Goal: Transaction & Acquisition: Obtain resource

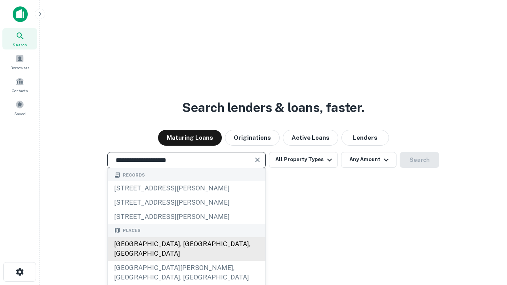
click at [186, 261] on div "Santa Monica, CA, USA" at bounding box center [187, 249] width 158 height 24
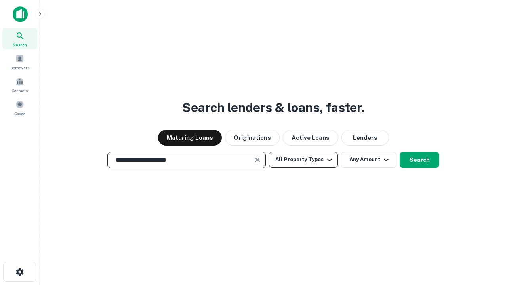
type input "**********"
click at [303, 159] on button "All Property Types" at bounding box center [303, 160] width 69 height 16
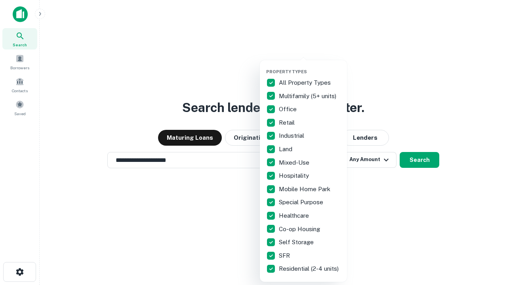
click at [309, 66] on button "button" at bounding box center [309, 66] width 87 height 0
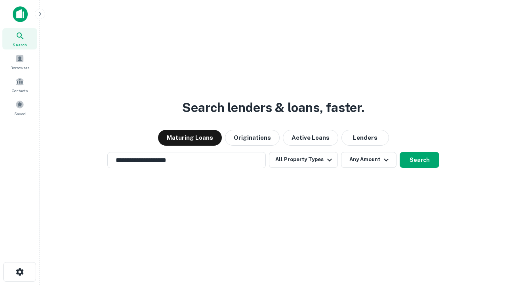
scroll to position [12, 0]
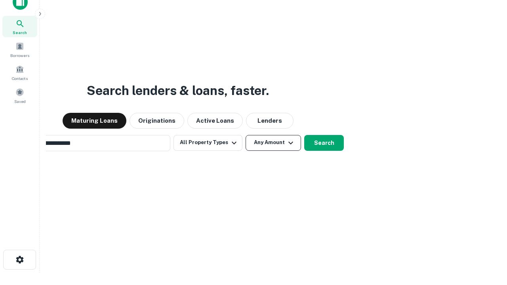
click at [245, 135] on button "Any Amount" at bounding box center [272, 143] width 55 height 16
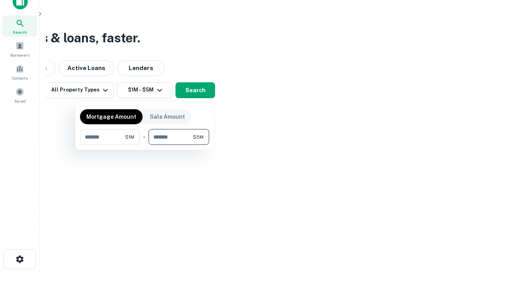
type input "*******"
click at [144, 145] on button "button" at bounding box center [144, 145] width 129 height 0
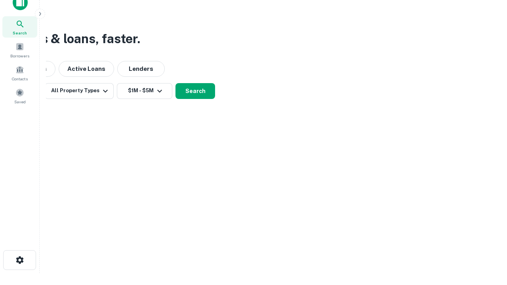
scroll to position [5, 146]
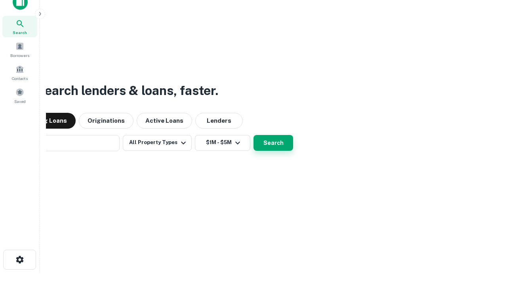
click at [253, 135] on button "Search" at bounding box center [273, 143] width 40 height 16
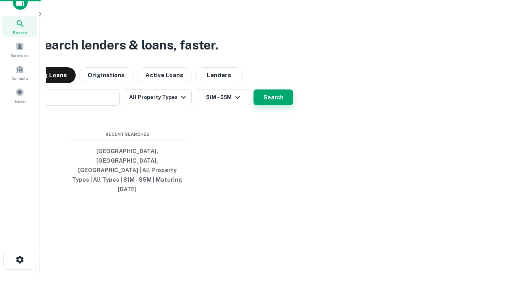
scroll to position [21, 224]
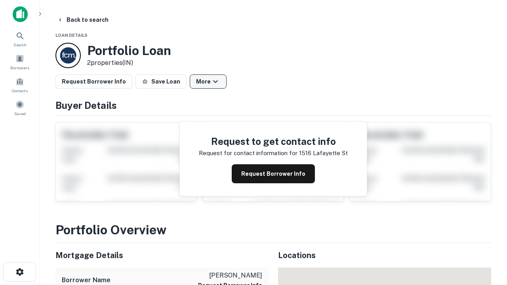
click at [208, 82] on button "More" at bounding box center [208, 81] width 37 height 14
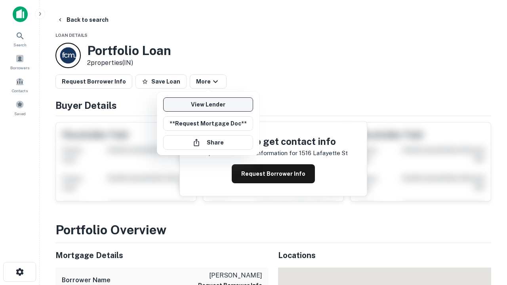
click at [208, 104] on link "View Lender" at bounding box center [208, 104] width 90 height 14
